Goal: Task Accomplishment & Management: Complete application form

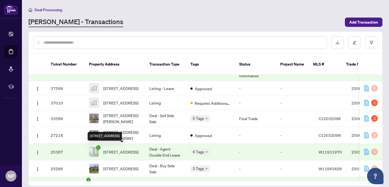
scroll to position [166, 0]
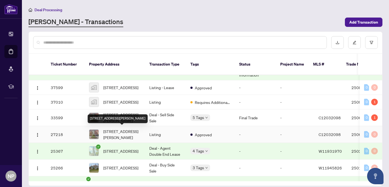
click at [121, 135] on span "[STREET_ADDRESS][PERSON_NAME]" at bounding box center [121, 134] width 37 height 12
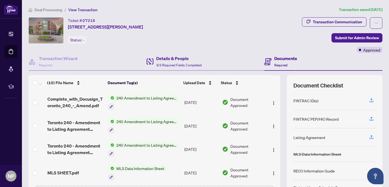
scroll to position [42, 0]
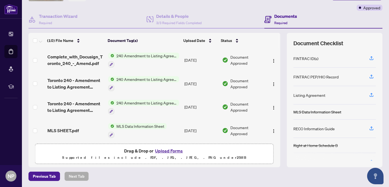
click at [169, 151] on button "Upload Forms" at bounding box center [169, 150] width 31 height 7
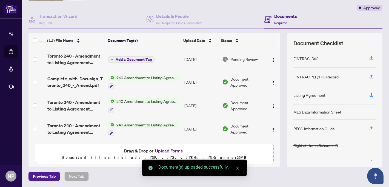
click at [141, 59] on span "Add a Document Tag" at bounding box center [134, 60] width 36 height 4
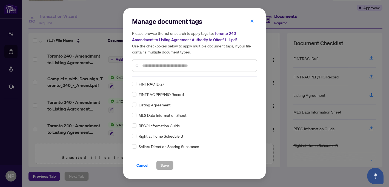
click at [162, 74] on div "Manage document tags Please browse the list or search to apply tags to: Toronto…" at bounding box center [194, 46] width 125 height 59
click at [160, 68] on div at bounding box center [194, 65] width 125 height 13
click at [160, 67] on input "text" at bounding box center [197, 66] width 110 height 6
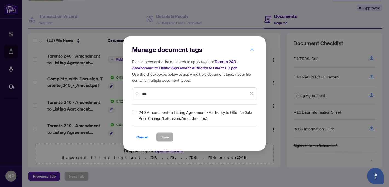
type input "***"
click at [164, 140] on span "Save" at bounding box center [165, 137] width 8 height 9
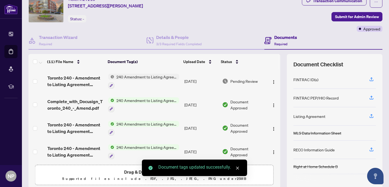
scroll to position [0, 0]
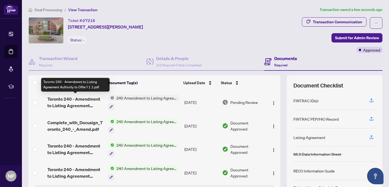
click at [75, 102] on span "Toronto 240 - Amendment to Listing Agreement Authority to Offer f 1 1.pdf" at bounding box center [75, 102] width 56 height 13
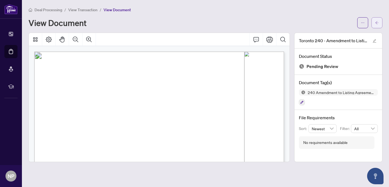
click at [377, 22] on icon "arrow-left" at bounding box center [377, 23] width 4 height 4
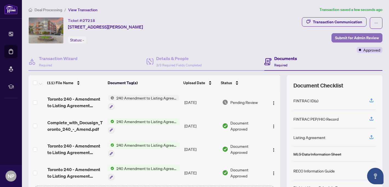
click at [353, 36] on span "Submit for Admin Review" at bounding box center [357, 37] width 44 height 9
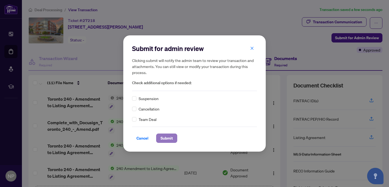
click at [173, 140] on button "Submit" at bounding box center [166, 138] width 21 height 9
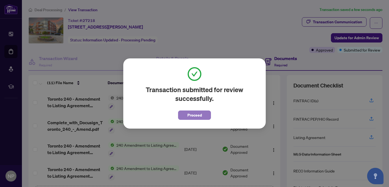
click at [194, 118] on span "Proceed" at bounding box center [195, 115] width 15 height 9
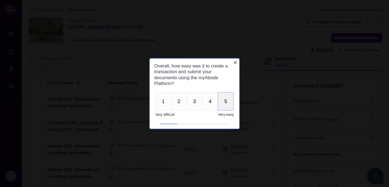
click at [225, 103] on button "5" at bounding box center [226, 101] width 16 height 18
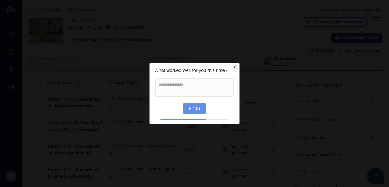
click at [191, 112] on button "Finish" at bounding box center [194, 108] width 22 height 11
